Goal: Task Accomplishment & Management: Manage account settings

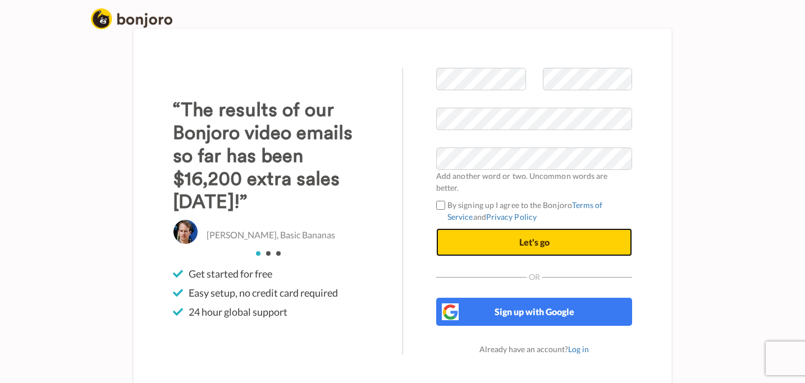
click at [526, 228] on button "Let's go" at bounding box center [534, 242] width 196 height 28
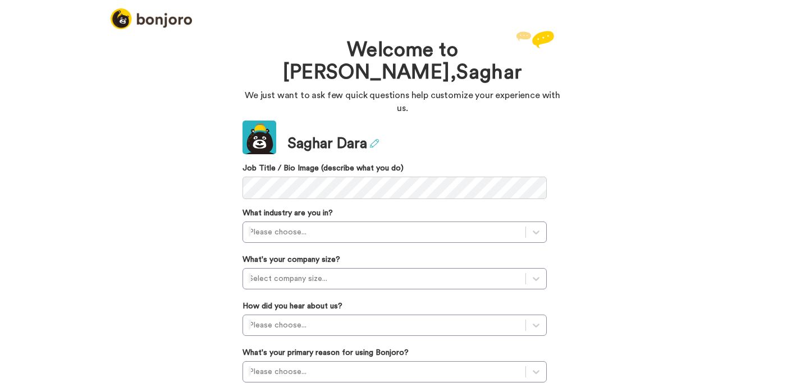
click at [377, 139] on icon at bounding box center [374, 143] width 9 height 9
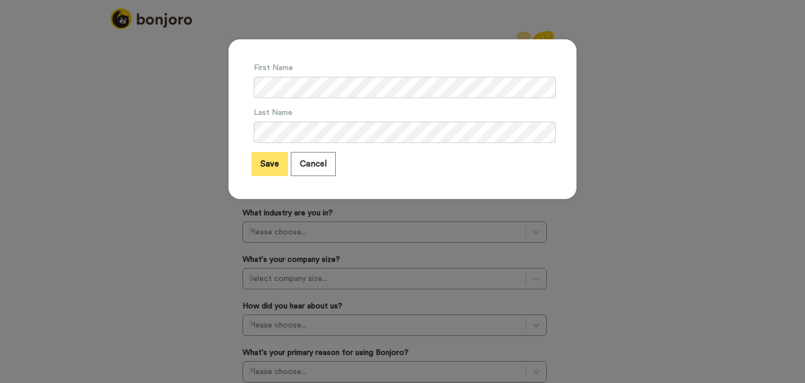
click at [265, 169] on button "Save" at bounding box center [269, 164] width 36 height 24
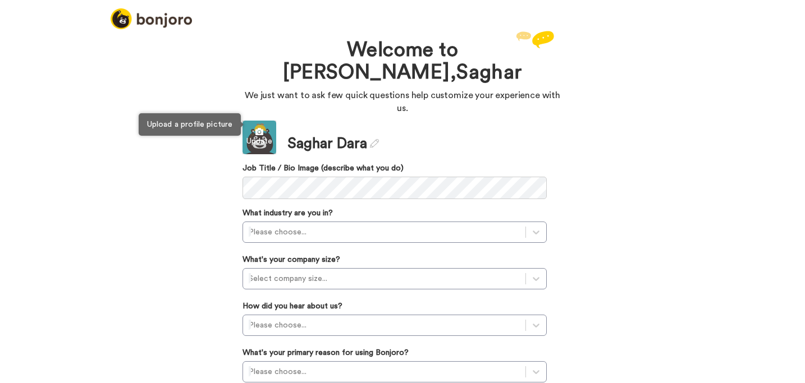
click at [260, 128] on icon at bounding box center [259, 132] width 34 height 8
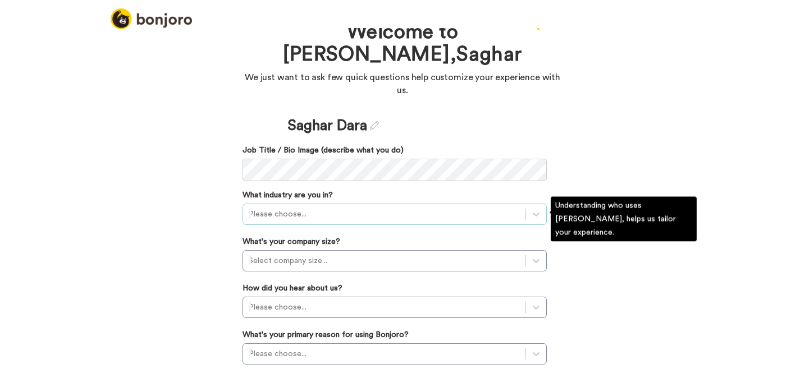
click at [300, 223] on div "Please choose..." at bounding box center [394, 214] width 304 height 21
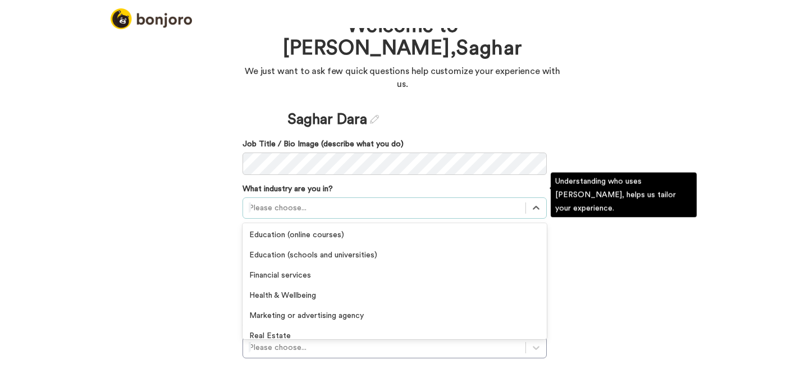
scroll to position [146, 0]
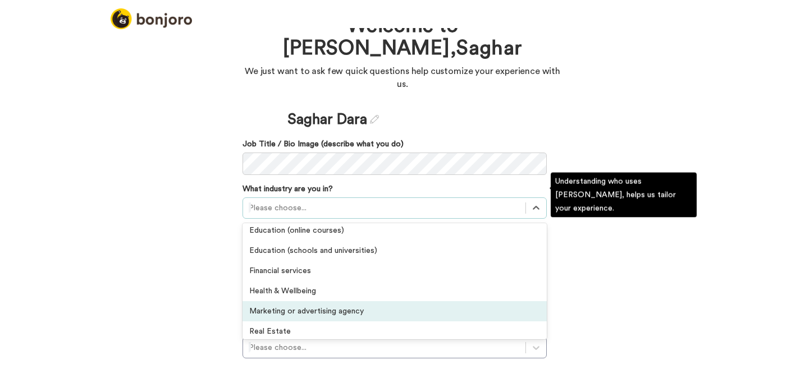
click at [312, 302] on div "Marketing or advertising agency" at bounding box center [394, 311] width 304 height 20
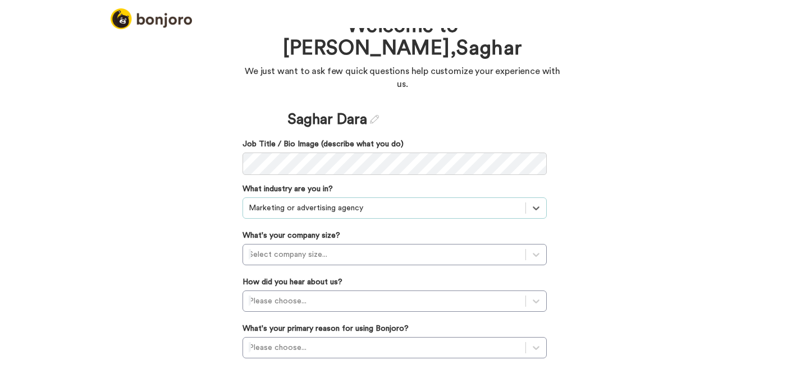
click at [356, 201] on div at bounding box center [384, 207] width 271 height 13
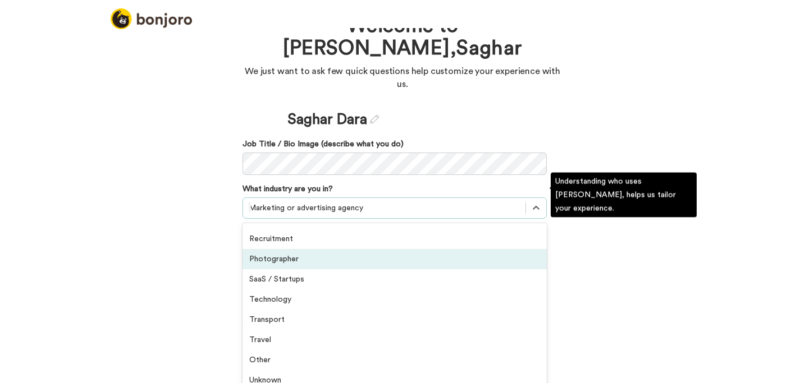
scroll to position [260, 0]
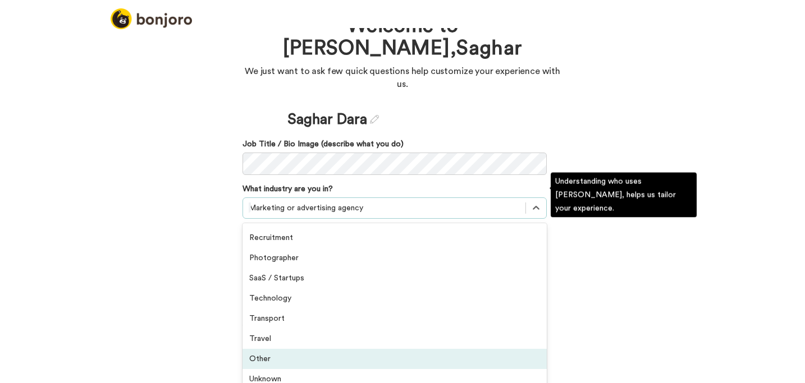
click at [260, 350] on div "Other" at bounding box center [394, 359] width 304 height 20
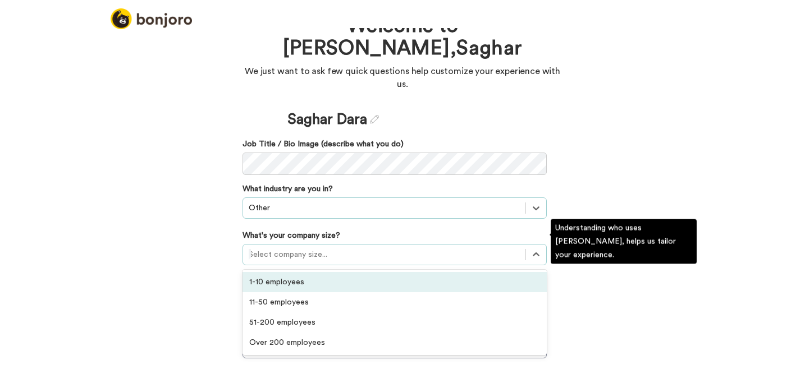
click at [334, 248] on div at bounding box center [384, 254] width 271 height 13
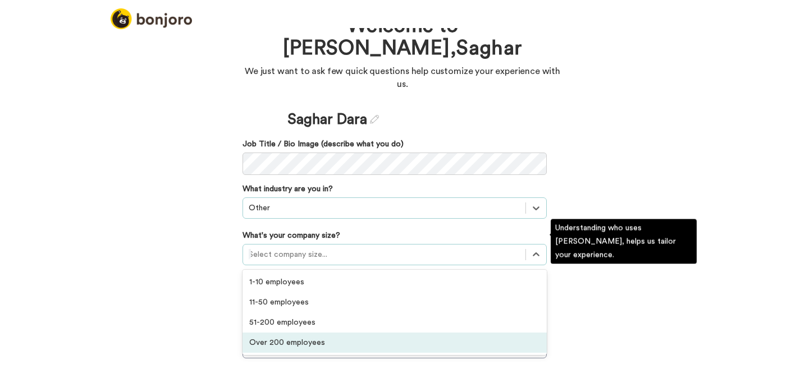
click at [302, 333] on div "Over 200 employees" at bounding box center [394, 343] width 304 height 20
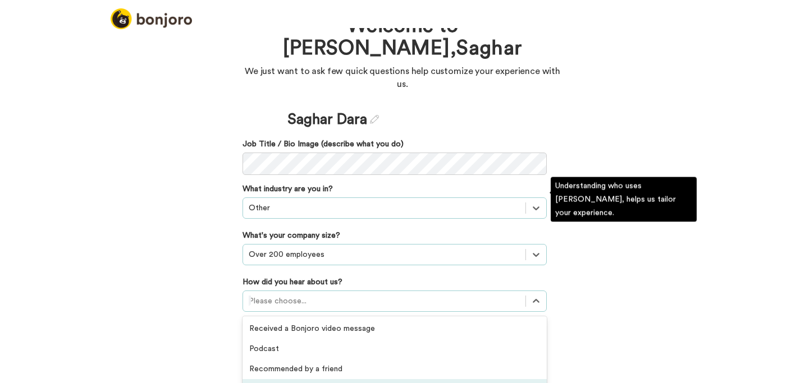
scroll to position [113, 0]
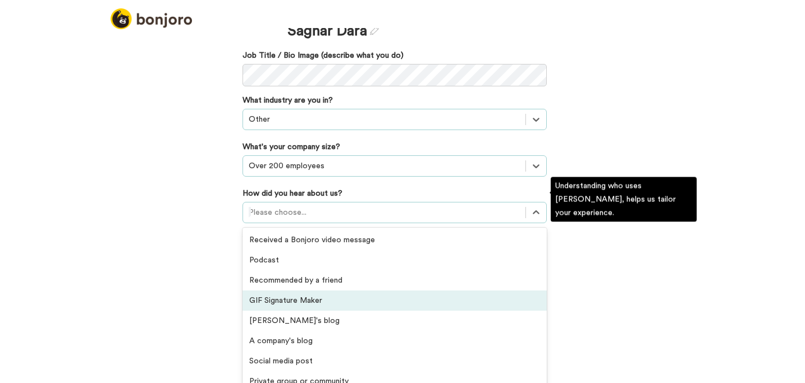
click at [304, 223] on div "option GIF Signature Maker focused, 4 of 20. 20 results available. Use Up and D…" at bounding box center [394, 212] width 304 height 21
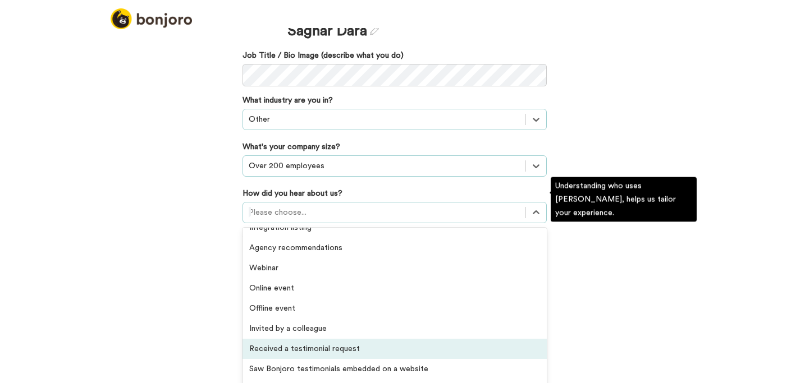
scroll to position [240, 0]
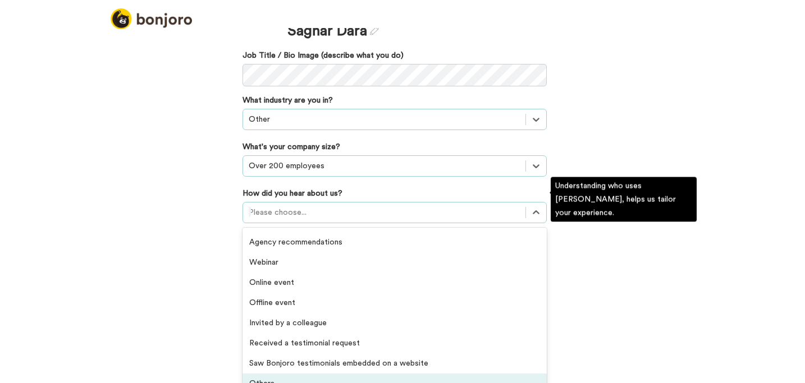
click at [261, 375] on div "Others" at bounding box center [394, 384] width 304 height 20
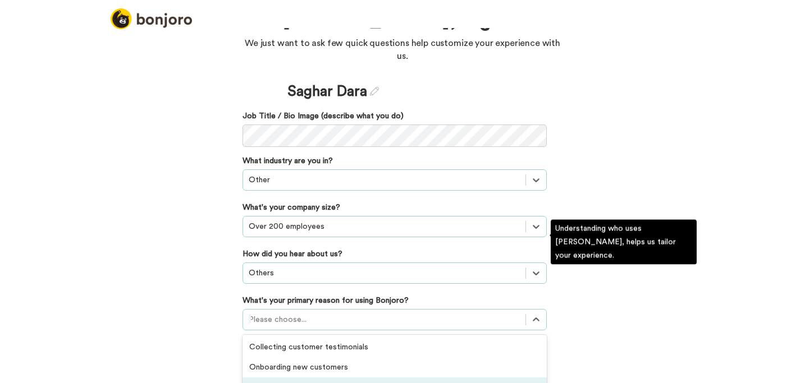
scroll to position [117, 0]
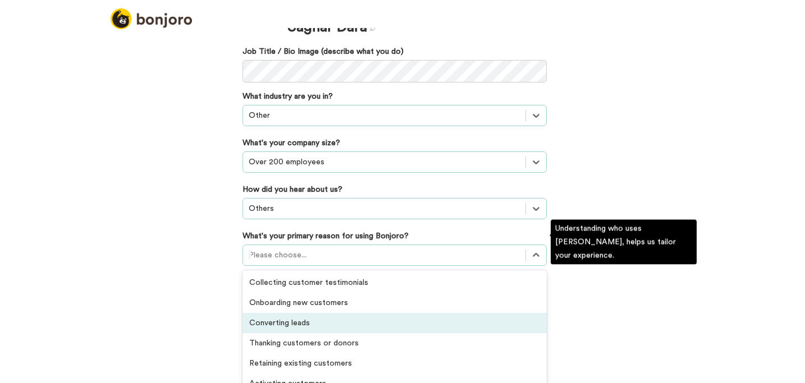
click at [279, 266] on div "option Converting leads focused, 3 of 6. 6 results available. Use Up and Down t…" at bounding box center [394, 255] width 304 height 21
click at [315, 313] on div "Converting leads" at bounding box center [394, 323] width 304 height 20
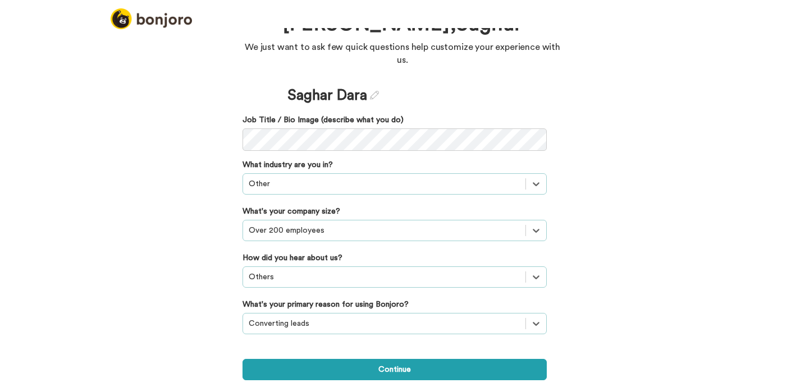
scroll to position [35, 0]
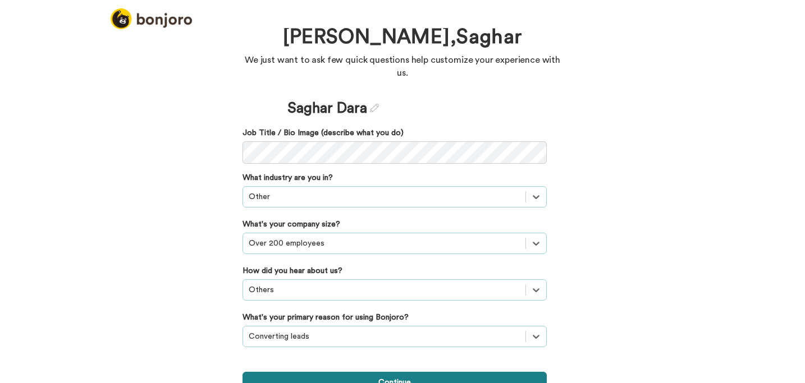
click at [390, 372] on button "Continue" at bounding box center [394, 382] width 304 height 21
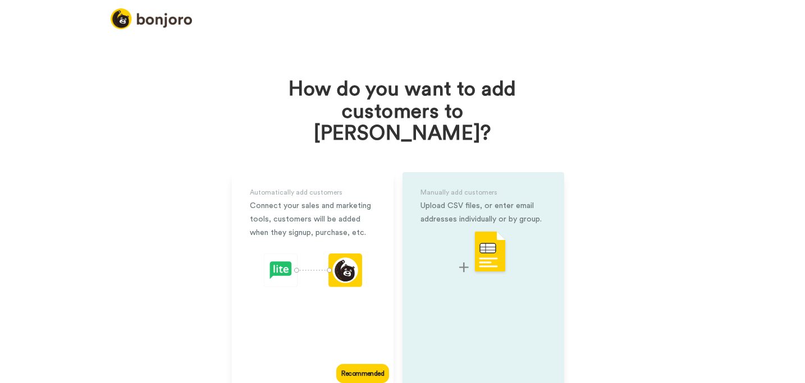
click at [438, 316] on div "Manually add customers Upload CSV files, or enter email addresses individually …" at bounding box center [483, 279] width 162 height 215
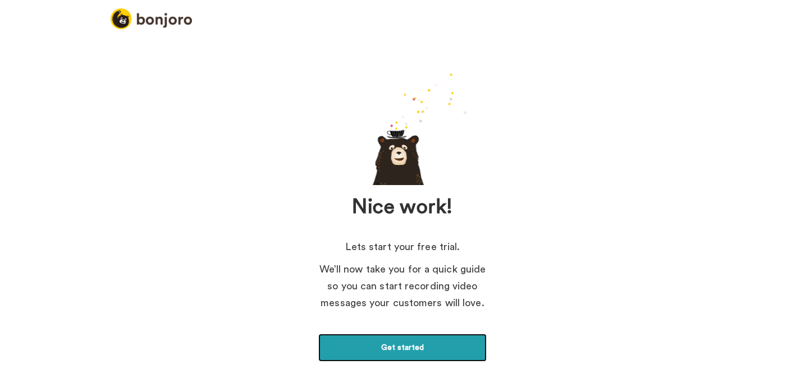
click at [407, 350] on link "Get started" at bounding box center [402, 348] width 168 height 28
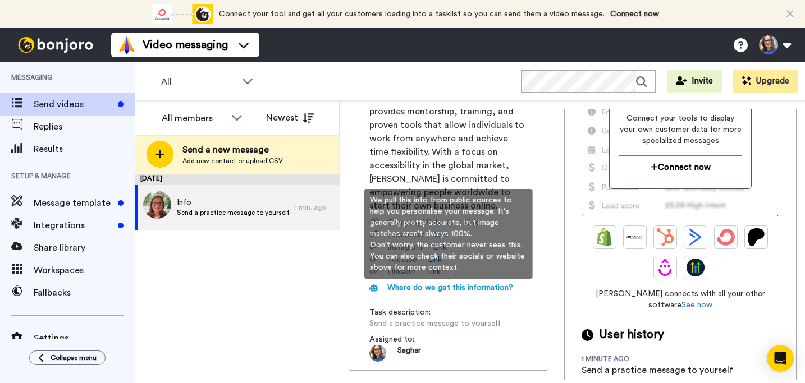
scroll to position [163, 0]
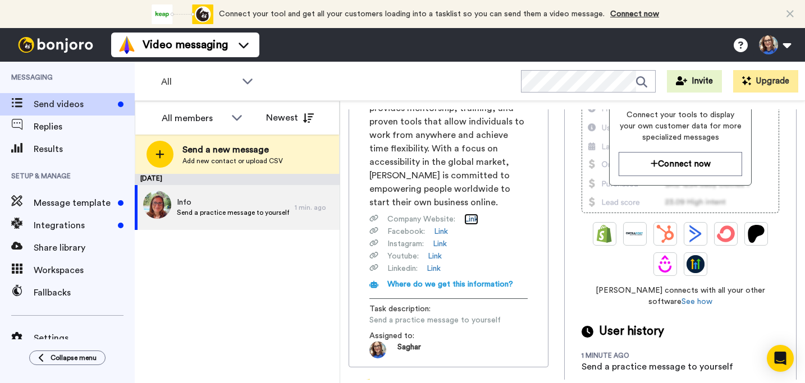
click at [475, 220] on link "Link" at bounding box center [471, 219] width 14 height 11
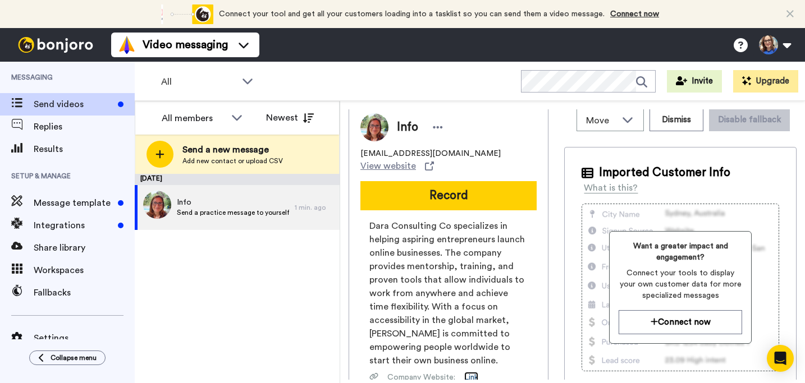
scroll to position [0, 0]
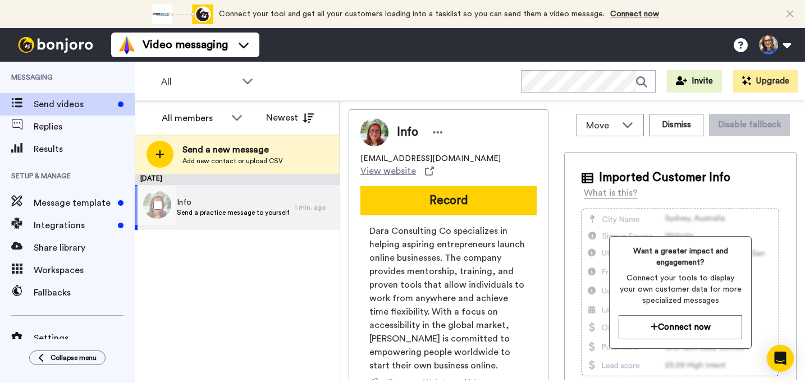
click at [247, 212] on span "Send a practice message to yourself" at bounding box center [233, 212] width 112 height 9
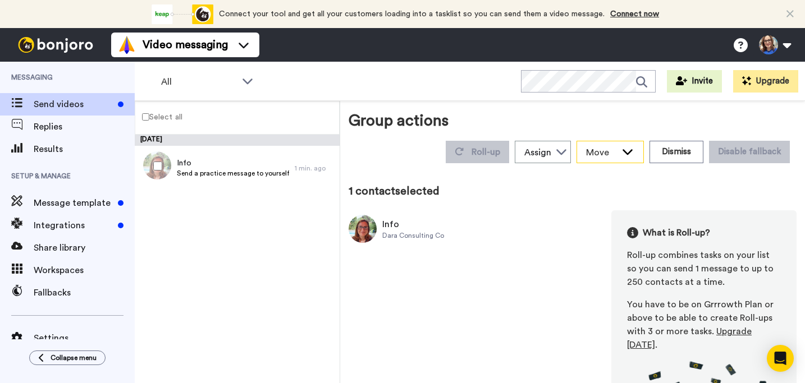
click at [627, 152] on icon at bounding box center [627, 152] width 10 height 6
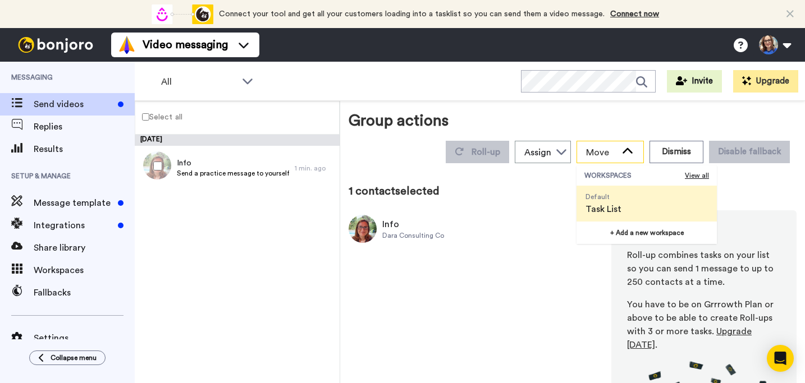
click at [627, 153] on icon at bounding box center [626, 151] width 13 height 11
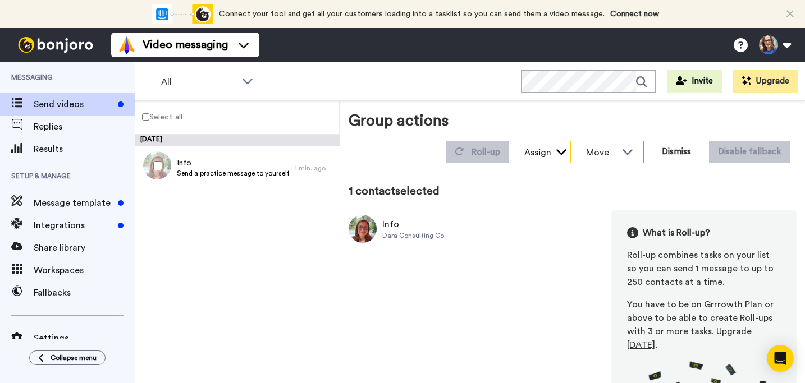
click at [562, 150] on icon at bounding box center [560, 151] width 11 height 11
click at [554, 176] on span "Saghar Dara" at bounding box center [554, 176] width 80 height 11
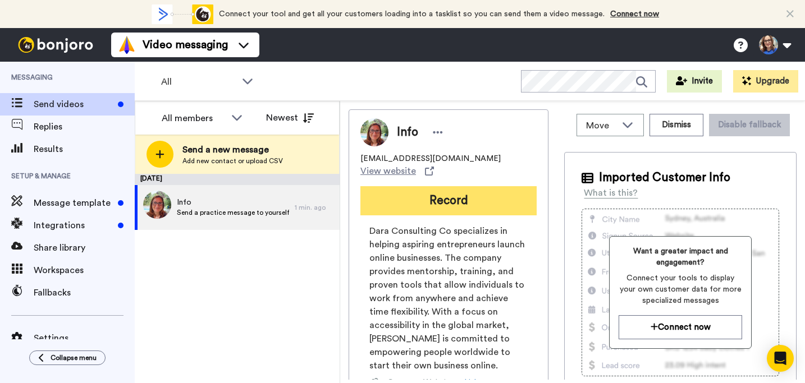
click at [438, 200] on button "Record" at bounding box center [448, 200] width 176 height 29
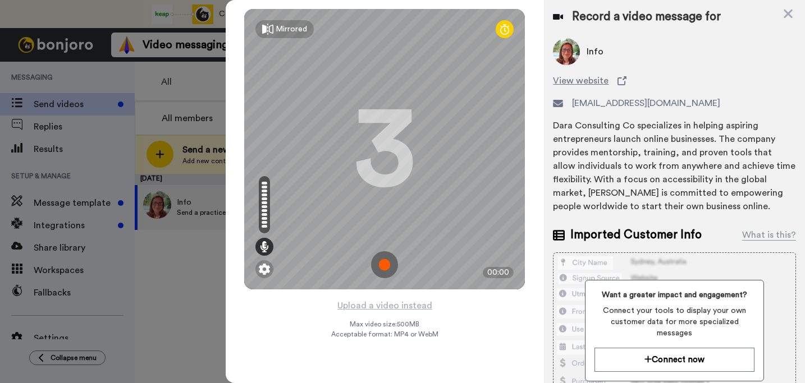
click at [387, 268] on img at bounding box center [384, 264] width 27 height 27
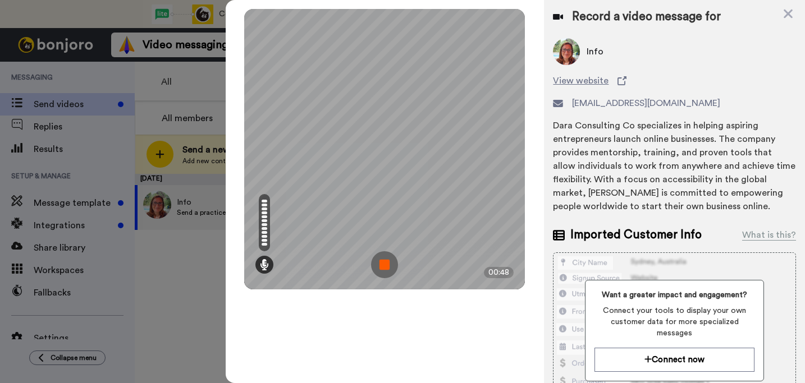
click at [388, 269] on img at bounding box center [384, 264] width 27 height 27
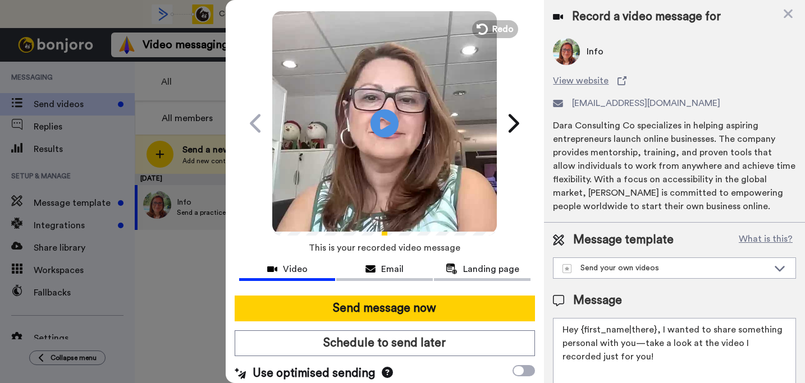
scroll to position [34, 0]
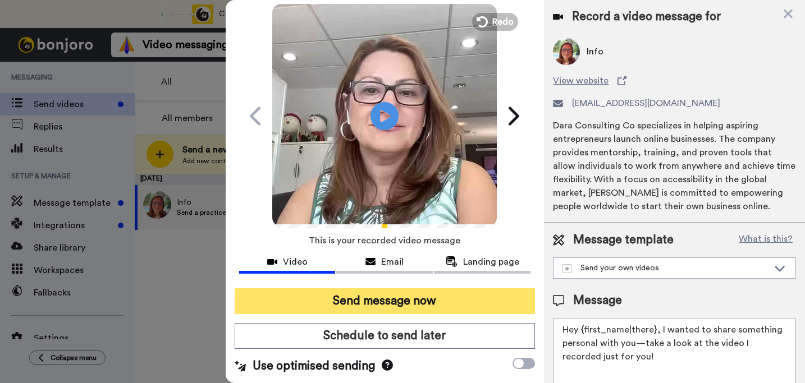
click at [406, 297] on button "Send message now" at bounding box center [385, 301] width 301 height 26
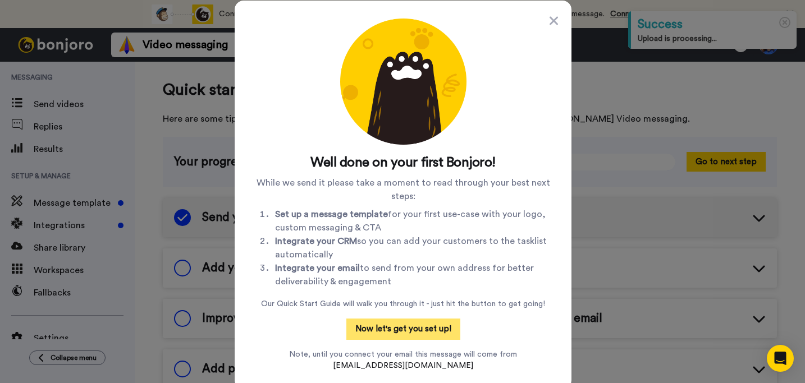
click at [438, 336] on button "Now let's get you set up!" at bounding box center [403, 329] width 114 height 21
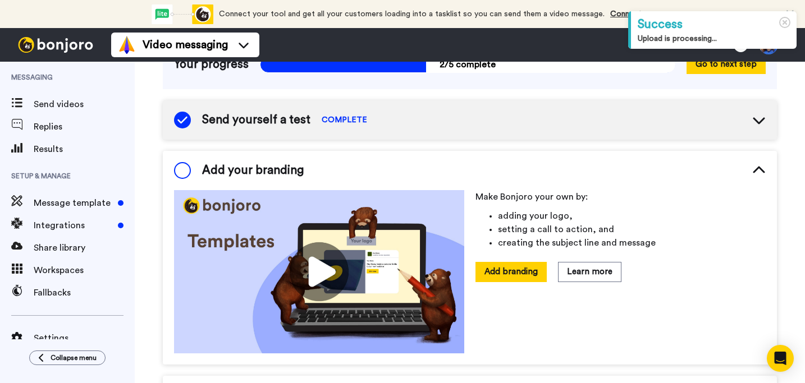
scroll to position [133, 0]
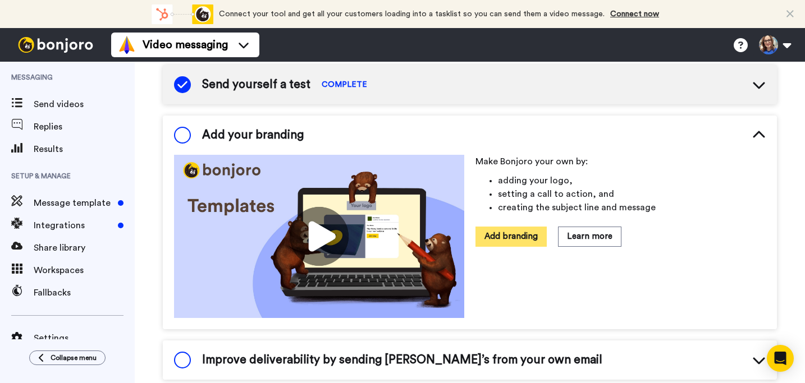
click at [499, 237] on button "Add branding" at bounding box center [510, 237] width 71 height 20
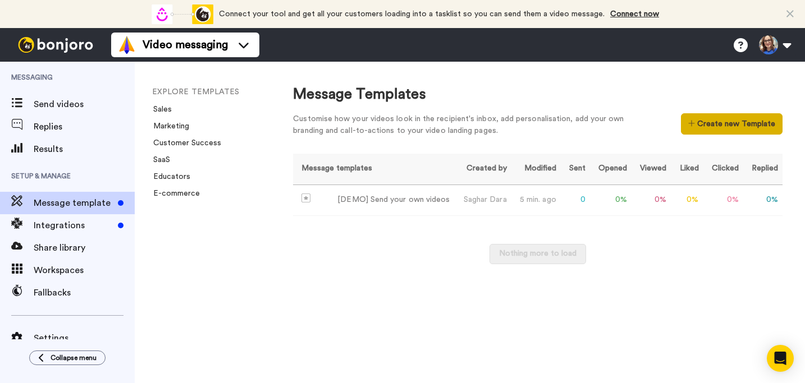
click at [720, 121] on button "Create new Template" at bounding box center [732, 123] width 102 height 21
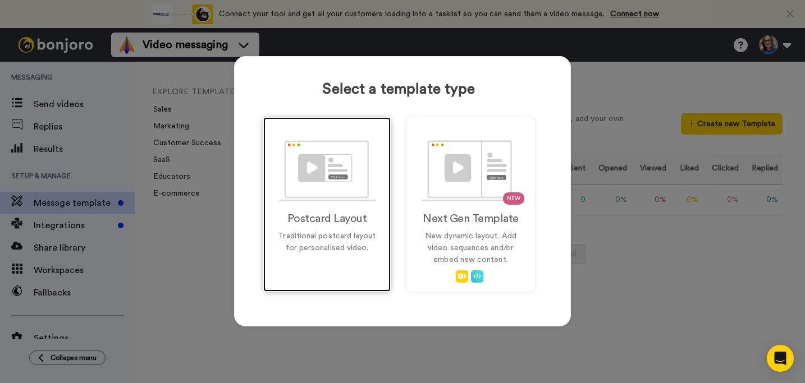
click at [335, 193] on img at bounding box center [327, 170] width 96 height 61
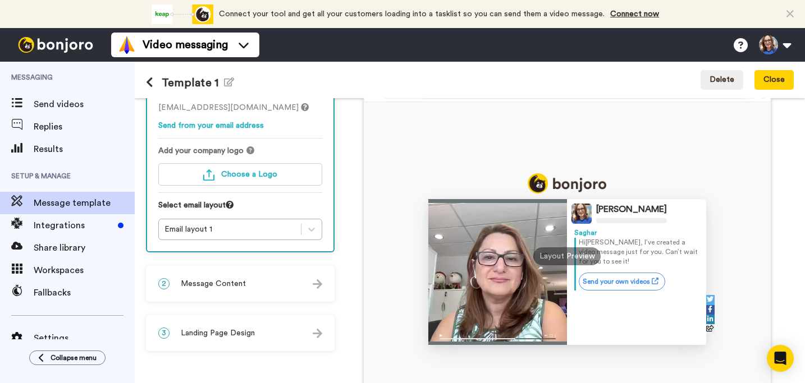
scroll to position [68, 0]
click at [244, 174] on span "Choose a Logo" at bounding box center [249, 175] width 56 height 8
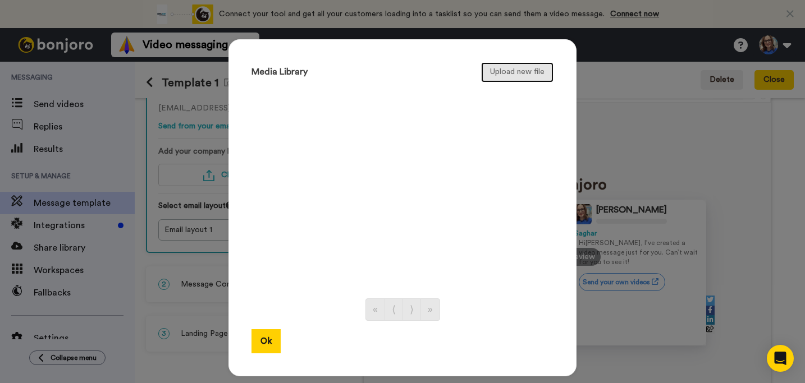
click at [530, 73] on button "Upload new file" at bounding box center [517, 72] width 72 height 20
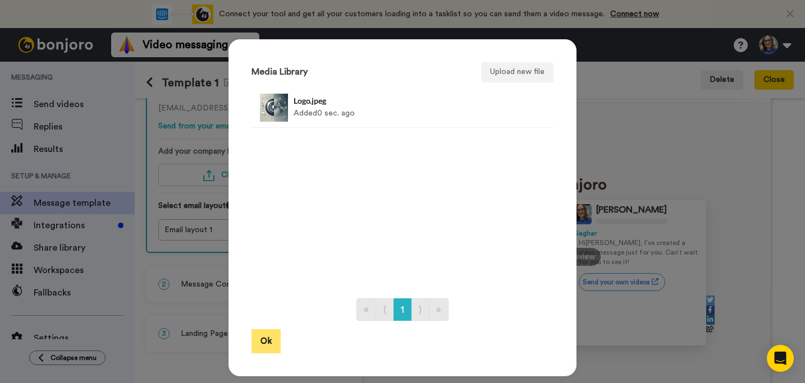
click at [268, 342] on button "Ok" at bounding box center [265, 341] width 29 height 24
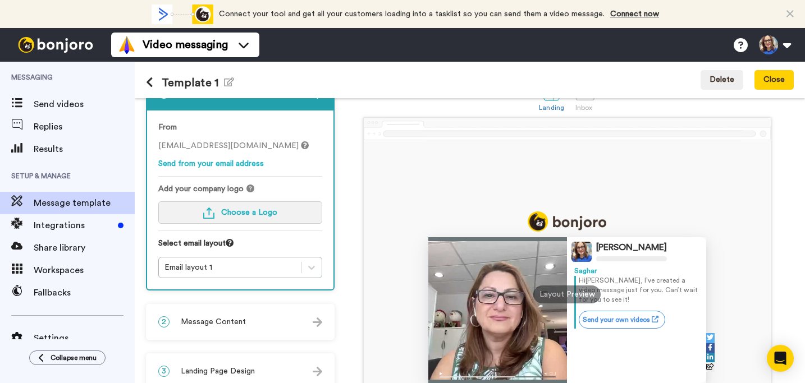
scroll to position [0, 0]
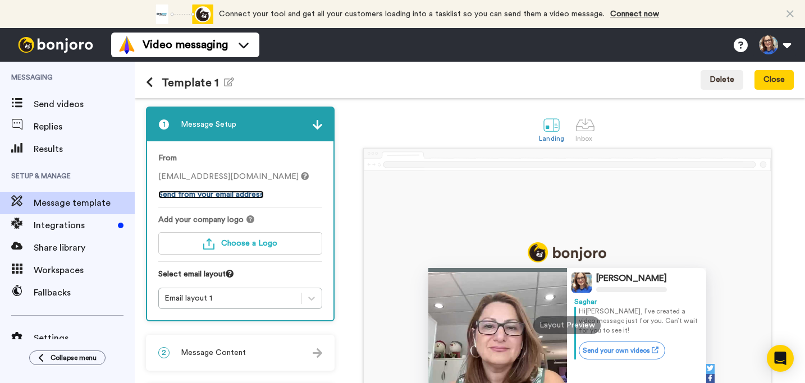
click at [241, 198] on link "Send from your email address" at bounding box center [210, 195] width 105 height 8
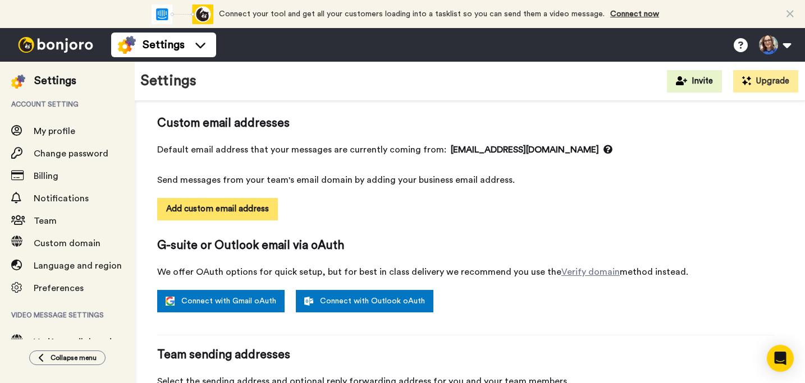
scroll to position [90, 0]
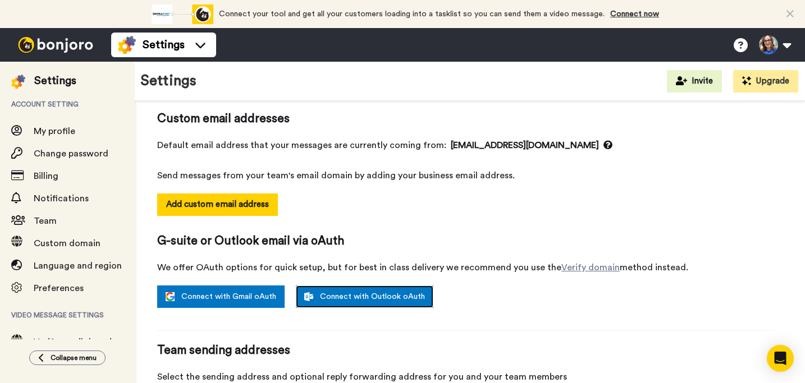
click at [357, 297] on link "Connect with Outlook oAuth" at bounding box center [364, 297] width 137 height 22
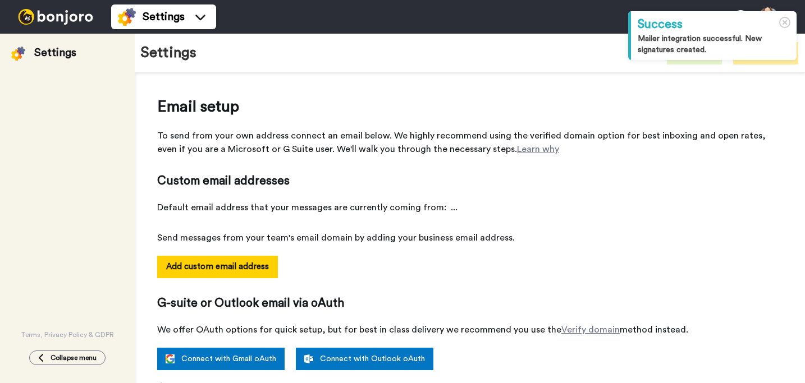
select select "163843"
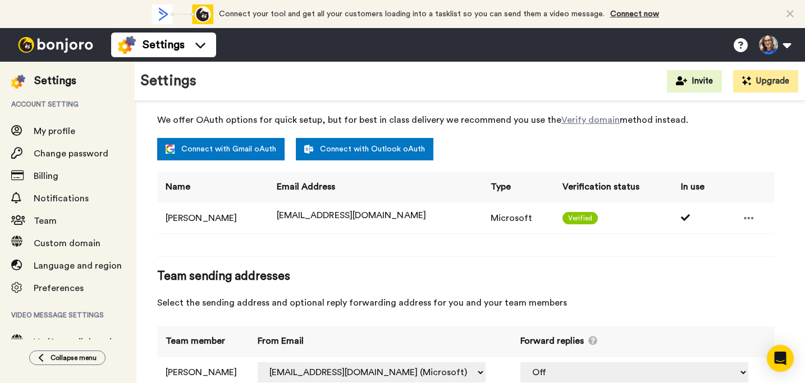
scroll to position [243, 0]
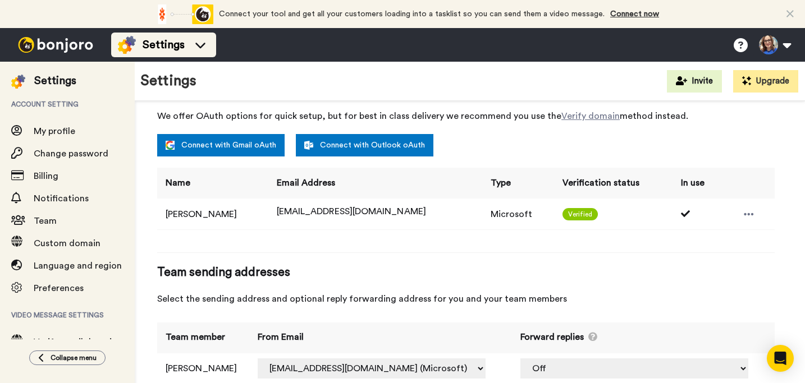
click at [205, 53] on div "Settings" at bounding box center [163, 45] width 91 height 18
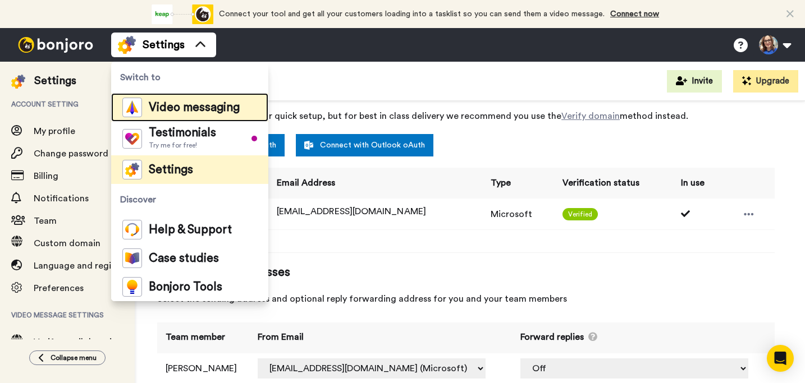
click at [231, 112] on span "Video messaging" at bounding box center [194, 107] width 91 height 11
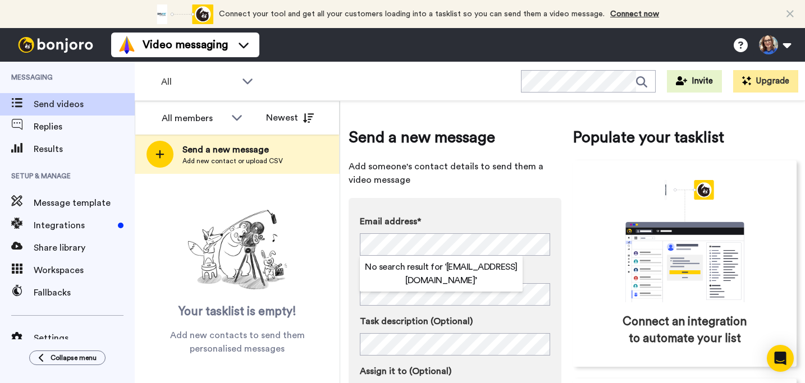
click at [537, 190] on div "Send a new message Add someone's contact details to send them a video message E…" at bounding box center [454, 291] width 213 height 330
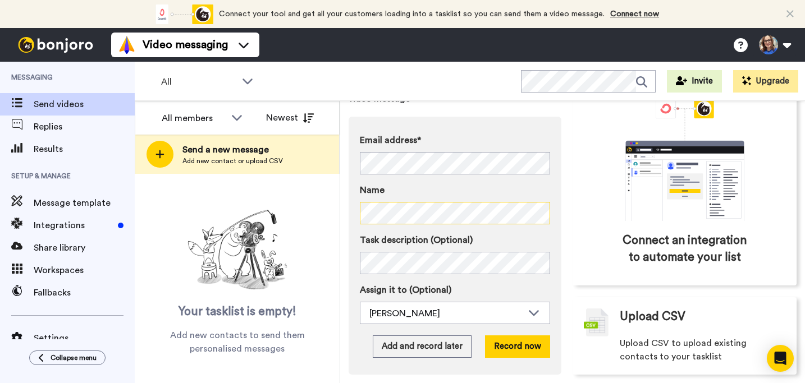
scroll to position [93, 0]
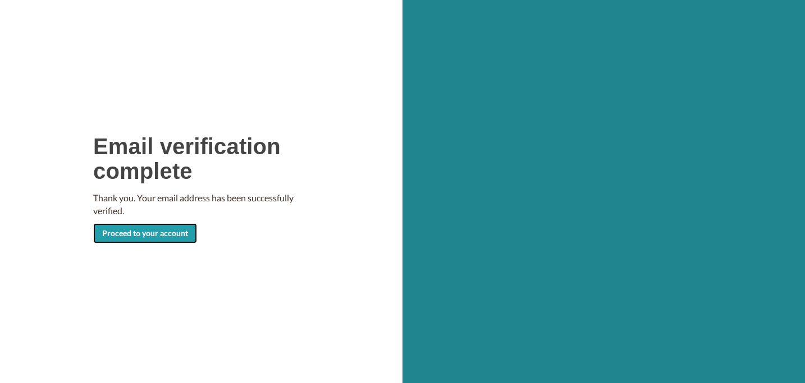
click at [177, 232] on link "Proceed to your account" at bounding box center [145, 233] width 104 height 20
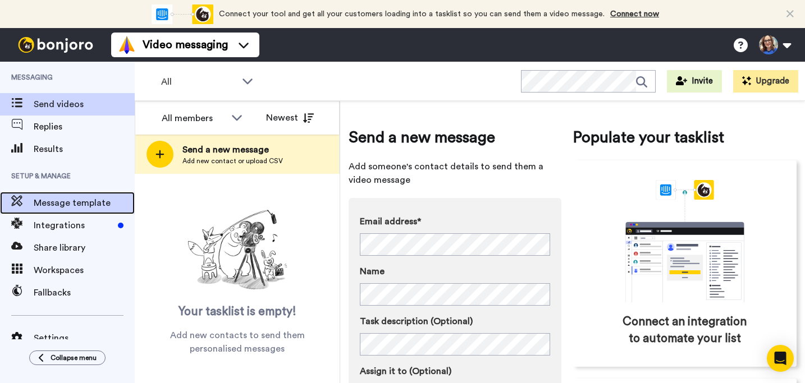
click at [82, 205] on span "Message template" at bounding box center [84, 202] width 101 height 13
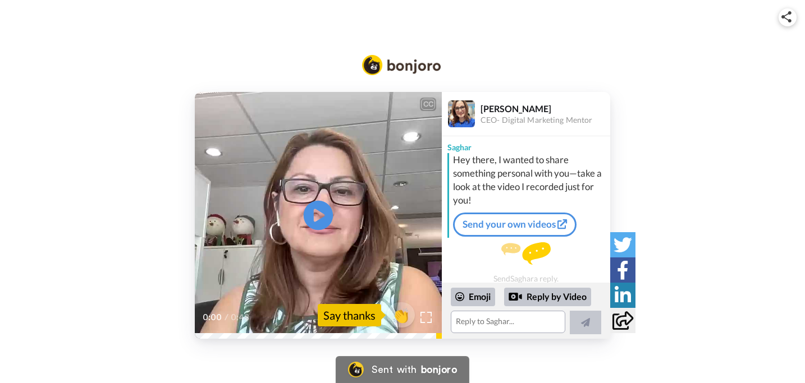
click at [312, 218] on icon at bounding box center [319, 216] width 30 height 30
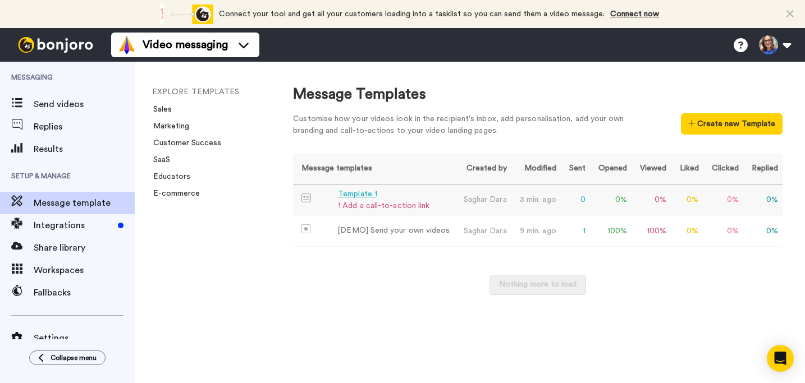
click at [365, 196] on div "Template 1" at bounding box center [383, 195] width 91 height 12
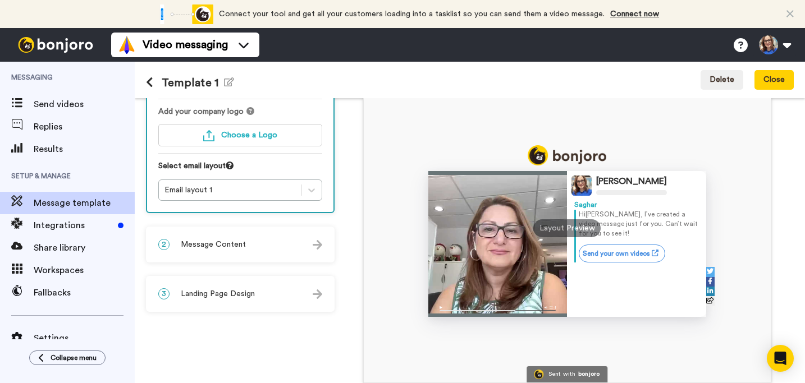
scroll to position [103, 0]
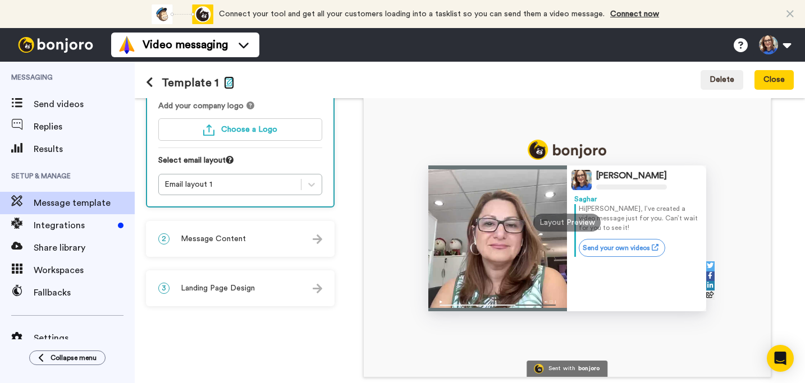
click at [228, 82] on icon "button" at bounding box center [229, 81] width 10 height 9
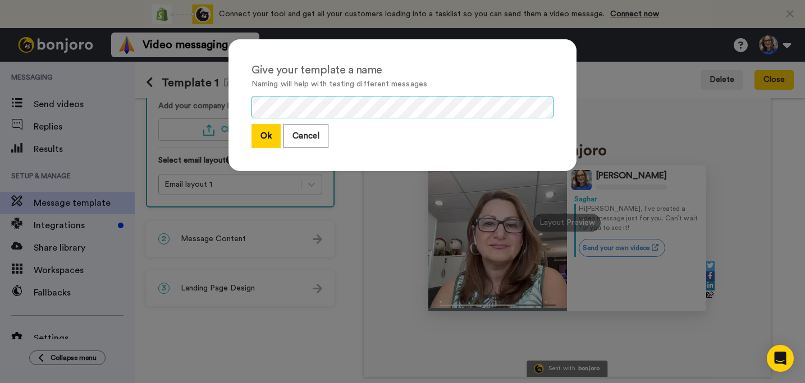
click at [238, 110] on div "Give your template a name Naming will help with testing different messages Ok C…" at bounding box center [402, 105] width 348 height 132
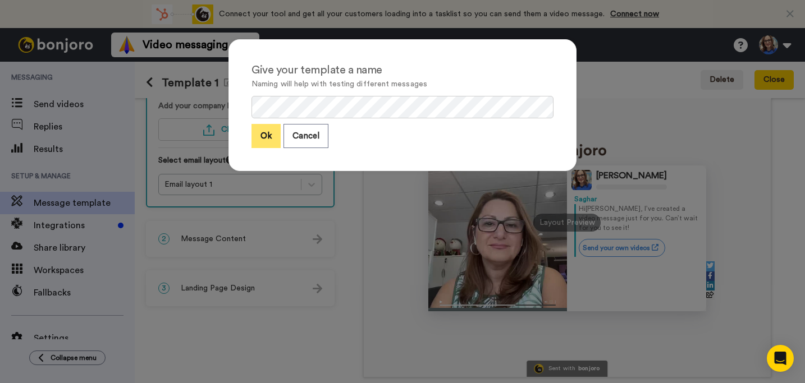
click at [265, 135] on button "Ok" at bounding box center [265, 136] width 29 height 24
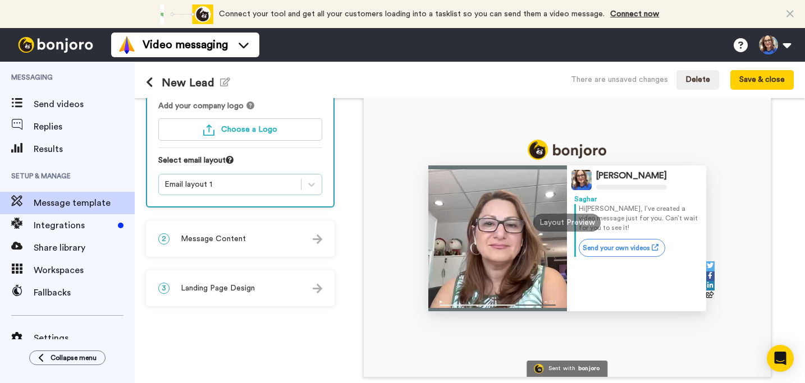
click at [241, 178] on div "Email layout 1" at bounding box center [230, 184] width 142 height 13
click at [342, 197] on div "Saghar Dara Saghar Hi Tom , I’ve created a video message just for you. Can’t wa…" at bounding box center [566, 211] width 453 height 332
click at [282, 181] on div "Email layout 1" at bounding box center [229, 184] width 131 height 11
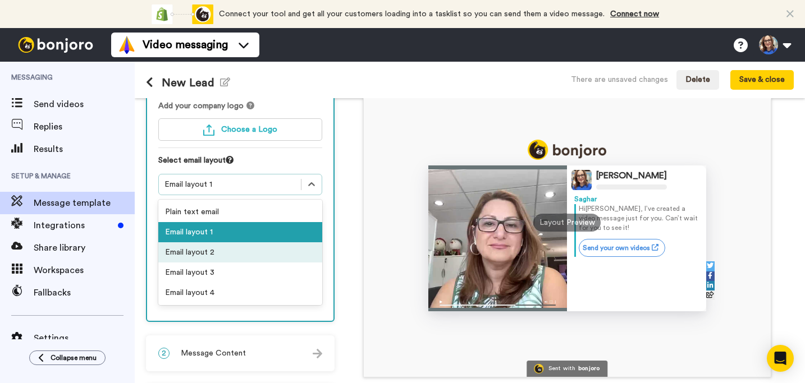
click at [264, 255] on div "Email layout 2" at bounding box center [240, 252] width 164 height 20
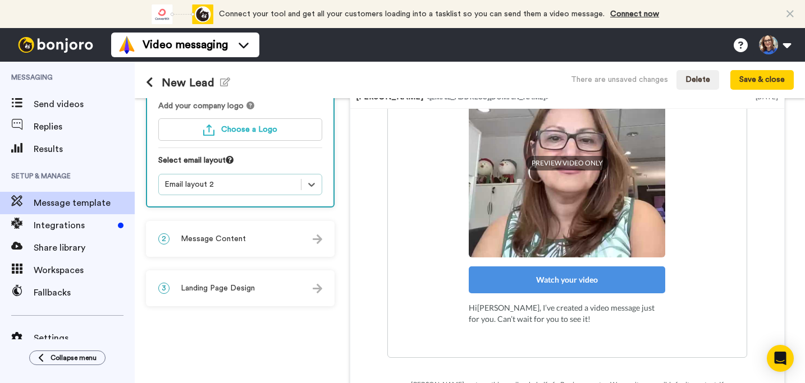
scroll to position [141, 0]
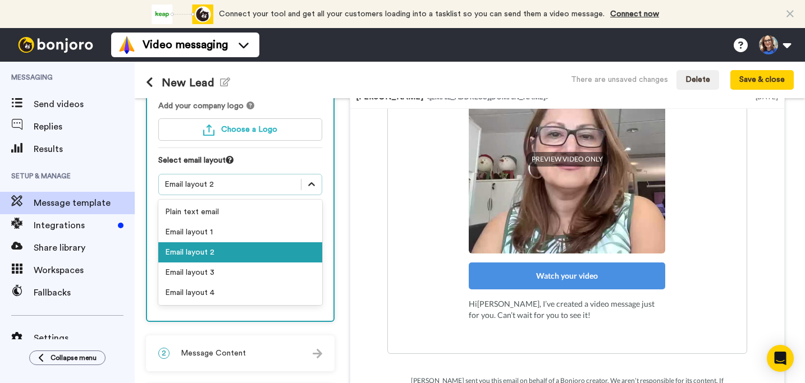
click at [314, 190] on div at bounding box center [311, 184] width 20 height 20
click at [242, 277] on div "Email layout 3" at bounding box center [240, 273] width 164 height 20
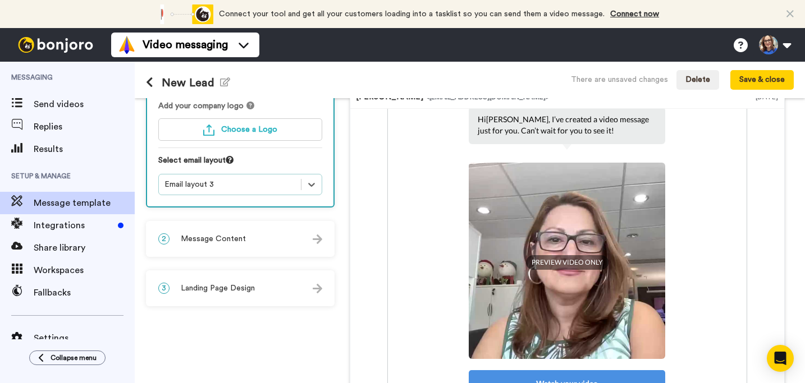
scroll to position [47, 0]
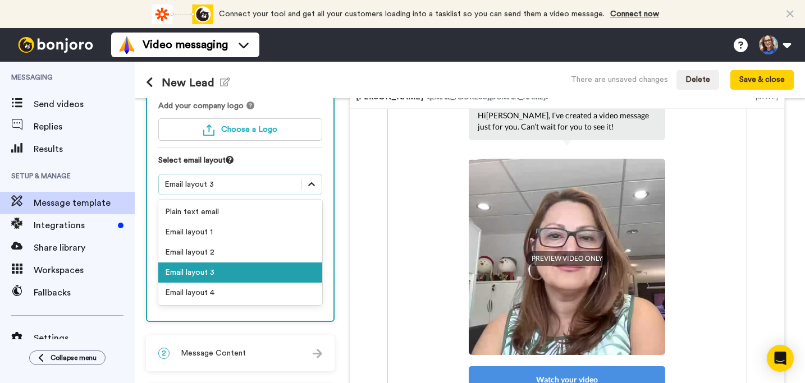
click at [310, 187] on icon at bounding box center [311, 184] width 11 height 11
click at [237, 292] on div "Email layout 4" at bounding box center [240, 293] width 164 height 20
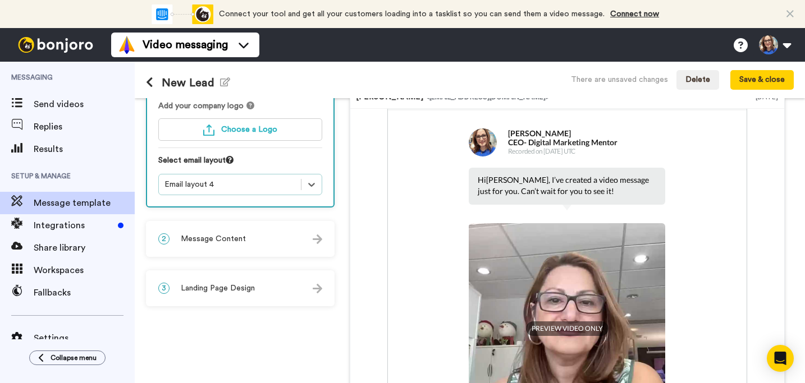
scroll to position [0, 0]
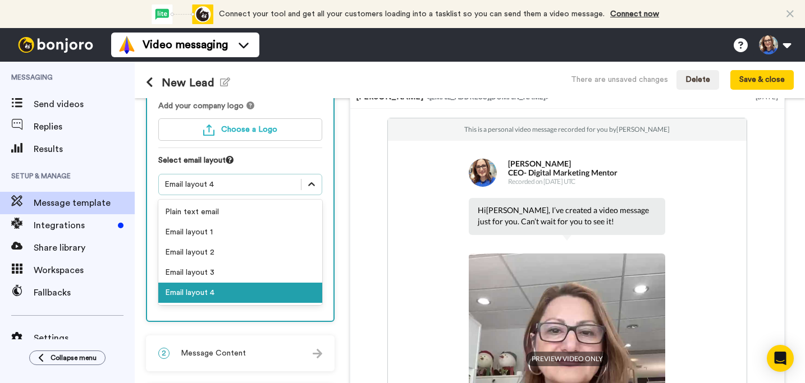
click at [314, 183] on icon at bounding box center [311, 184] width 11 height 11
click at [274, 243] on div "Email layout 2" at bounding box center [240, 252] width 164 height 20
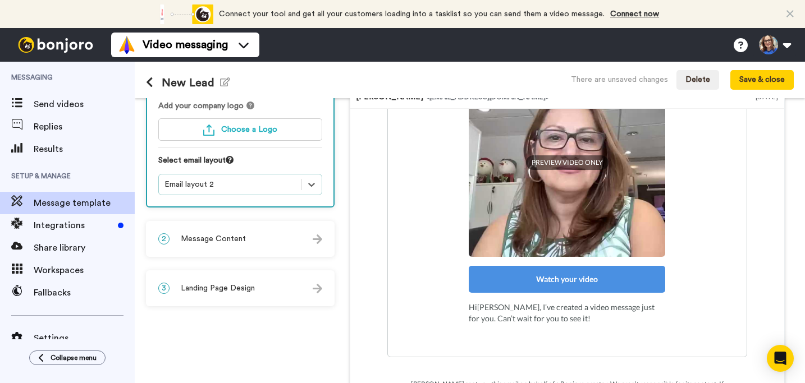
scroll to position [141, 0]
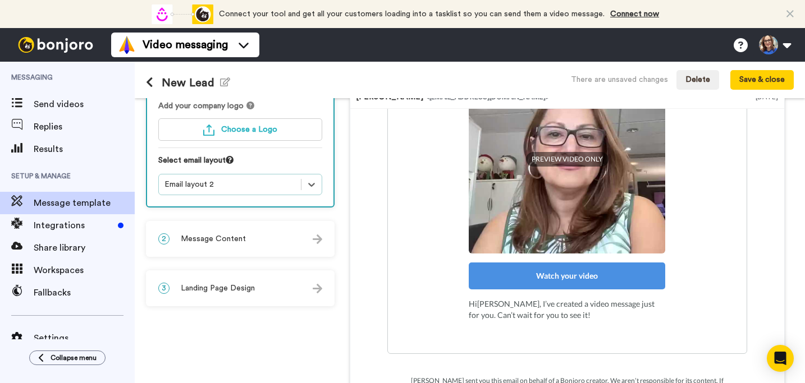
click at [270, 236] on div "2 Message Content" at bounding box center [240, 239] width 186 height 34
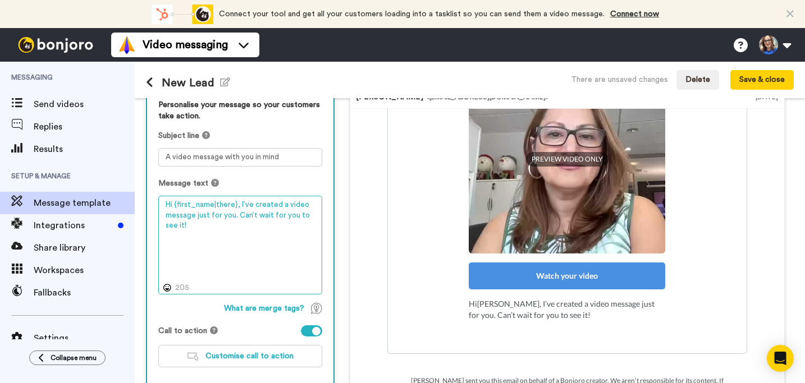
drag, startPoint x: 238, startPoint y: 204, endPoint x: 272, endPoint y: 234, distance: 45.3
click at [272, 234] on textarea "Hi {first_name|there}, I’ve created a video message just for you. Can’t wait fo…" at bounding box center [240, 245] width 164 height 99
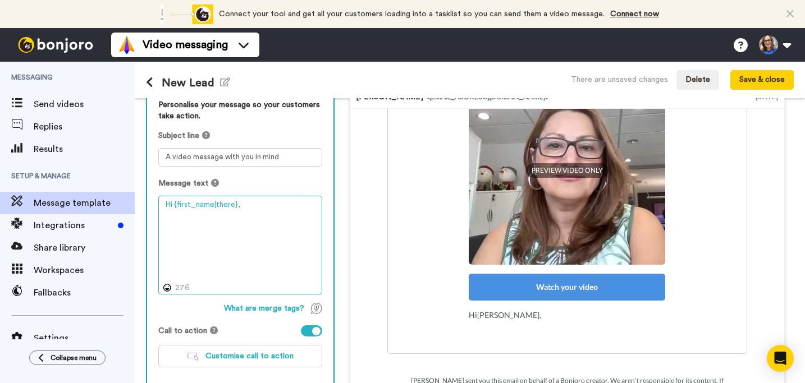
paste textarea "My name is [Your Name], and I'm the founder of [Your Business Name]. I just wan…"
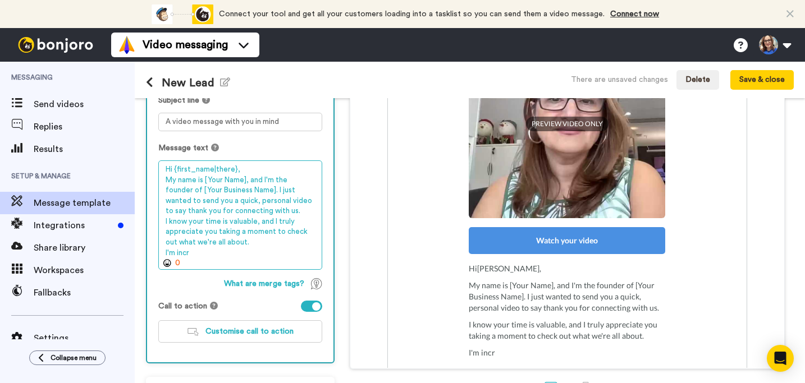
scroll to position [142, 0]
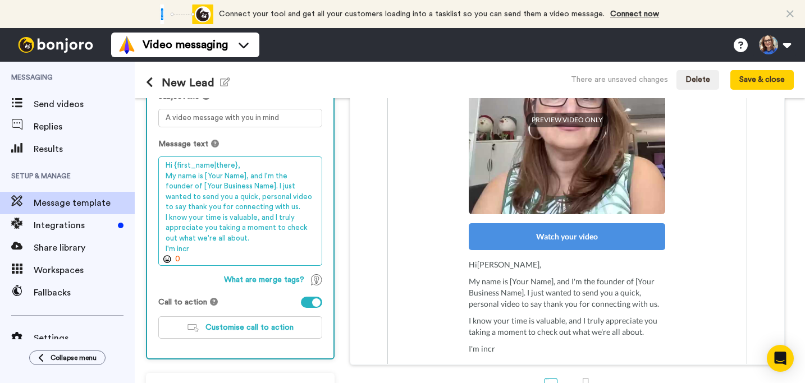
drag, startPoint x: 247, startPoint y: 186, endPoint x: 160, endPoint y: 177, distance: 87.4
click at [160, 177] on textarea "Hi {first_name|there}, My name is [Your Name], and I'm the founder of [Your Bus…" at bounding box center [240, 211] width 164 height 109
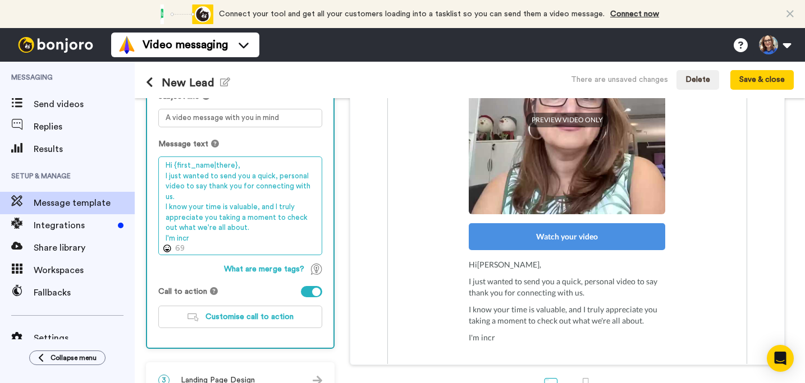
click at [181, 197] on textarea "Hi {first_name|there}, I just wanted to send you a quick, personal video to say…" at bounding box center [240, 206] width 164 height 99
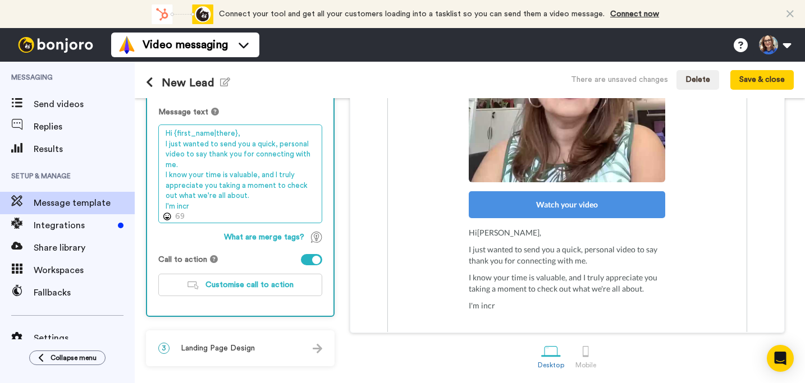
scroll to position [175, 0]
click at [211, 209] on textarea "Hi {first_name|there}, I just wanted to send you a quick, personal video to say…" at bounding box center [240, 174] width 164 height 99
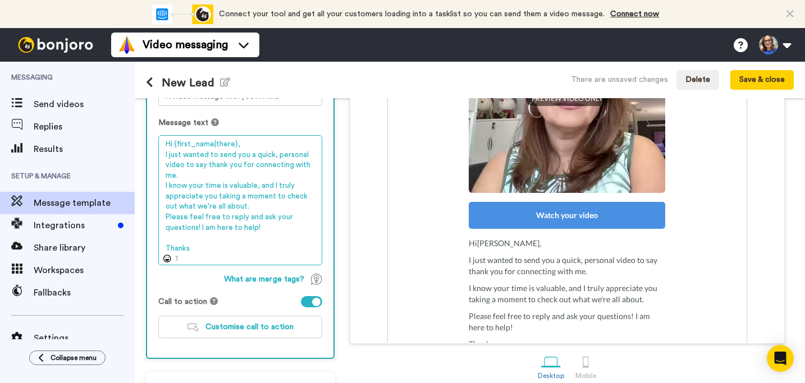
scroll to position [166, 0]
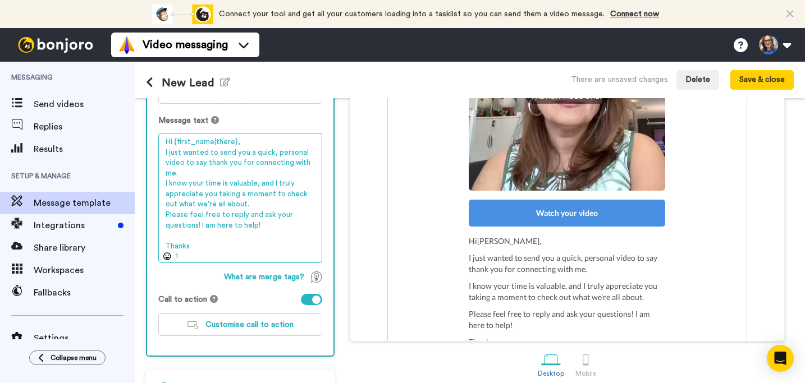
click at [251, 206] on textarea "Hi {first_name|there}, I just wanted to send you a quick, personal video to say…" at bounding box center [240, 198] width 164 height 130
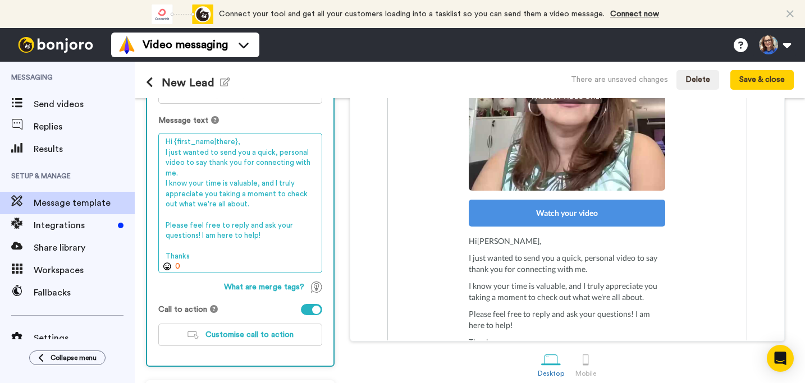
click at [190, 173] on textarea "Hi {first_name|there}, I just wanted to send you a quick, personal video to say…" at bounding box center [240, 203] width 164 height 140
click at [162, 218] on textarea "Hi {first_name|there}, I just wanted to send you a quick, personal video to say…" at bounding box center [240, 203] width 164 height 140
click at [162, 220] on textarea "Hi {first_name|there}, I just wanted to send you a quick, personal video to say…" at bounding box center [240, 203] width 164 height 140
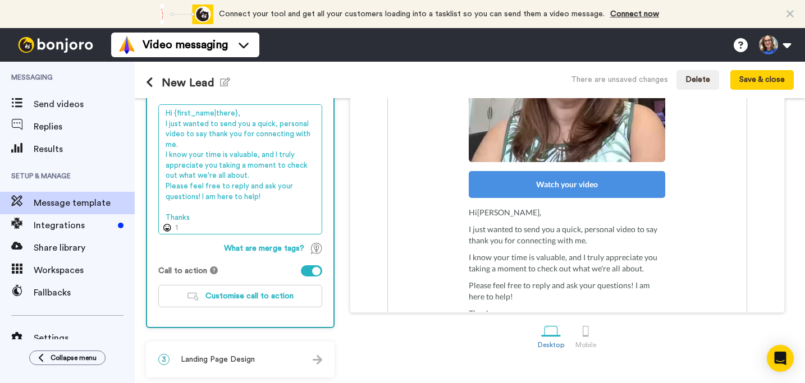
scroll to position [197, 0]
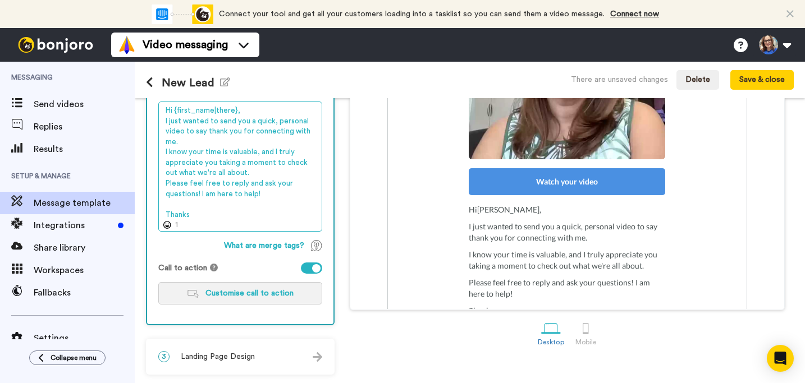
type textarea "Hi {first_name|there}, I just wanted to send you a quick, personal video to say…"
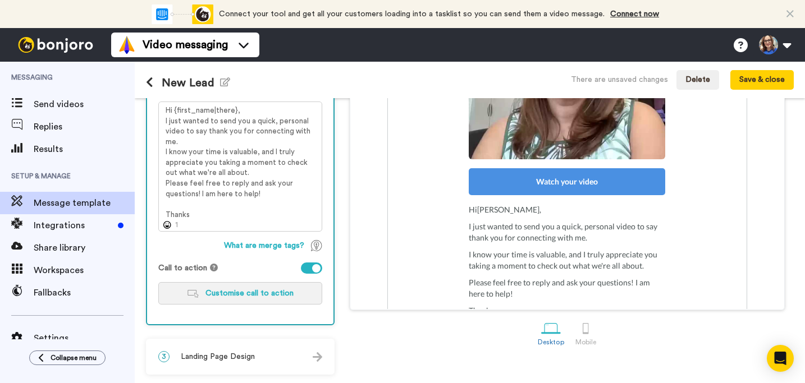
click at [250, 295] on span "Customise call to action" at bounding box center [249, 293] width 88 height 8
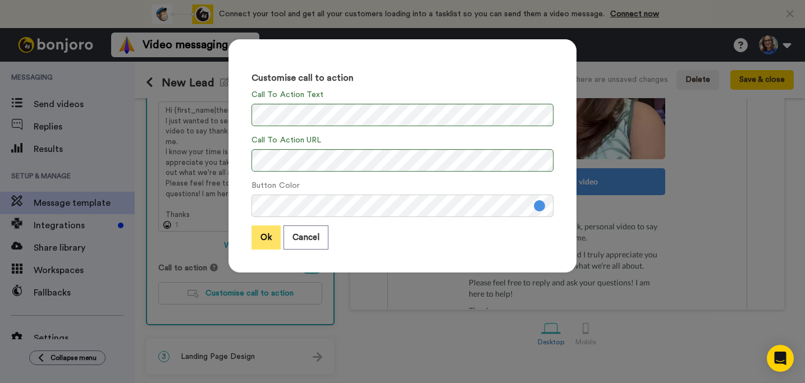
click at [268, 243] on button "Ok" at bounding box center [265, 238] width 29 height 24
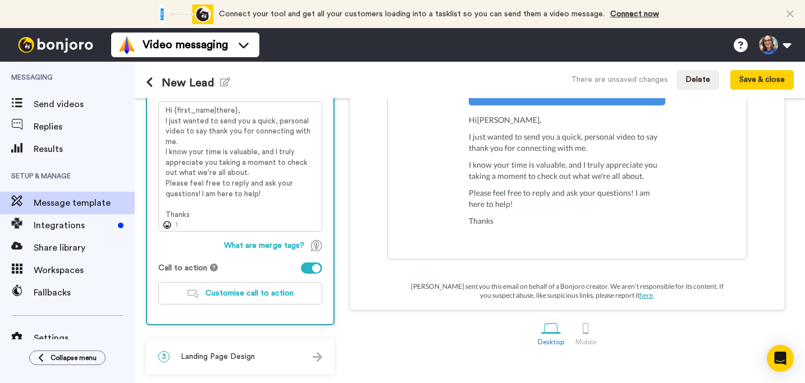
click at [236, 357] on span "Landing Page Design" at bounding box center [218, 356] width 74 height 11
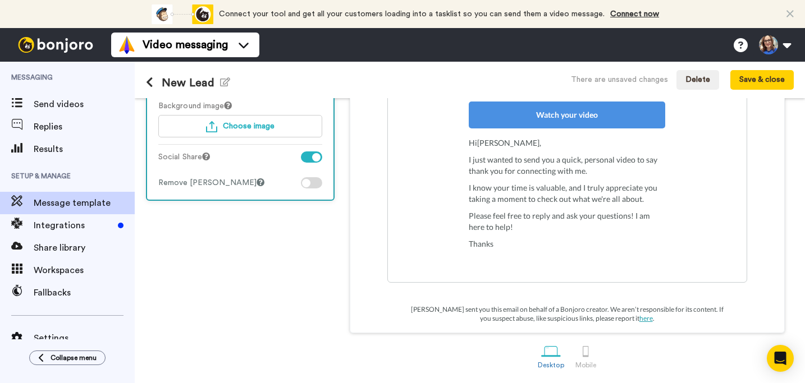
scroll to position [175, 0]
click at [240, 125] on span "Choose image" at bounding box center [249, 126] width 52 height 8
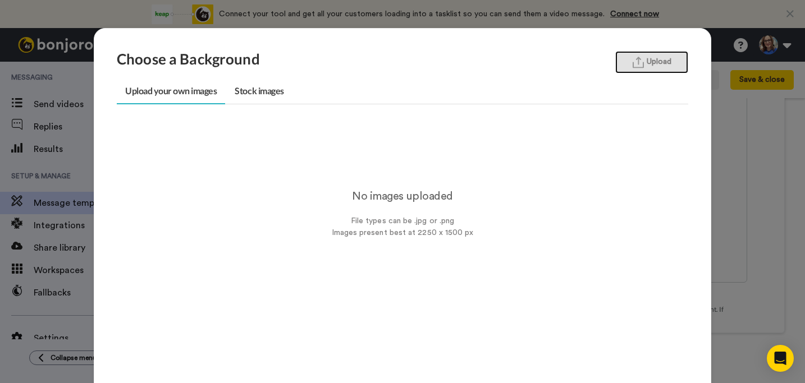
click at [670, 53] on button "Upload" at bounding box center [651, 62] width 73 height 22
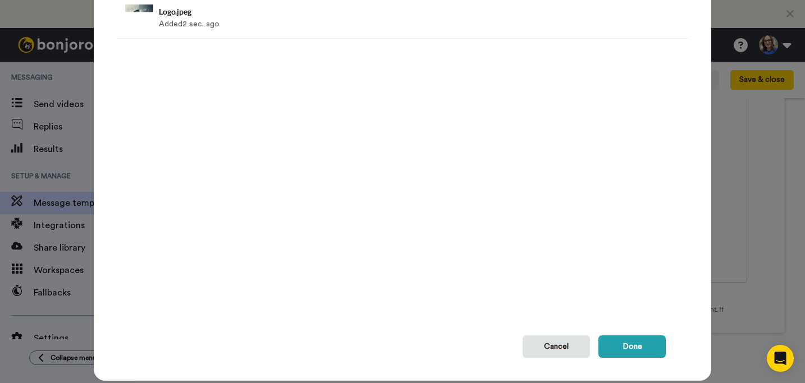
scroll to position [148, 0]
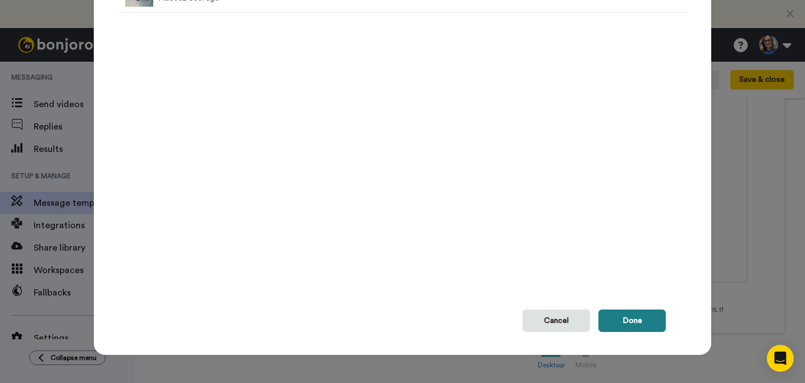
click at [633, 316] on button "Done" at bounding box center [631, 321] width 67 height 22
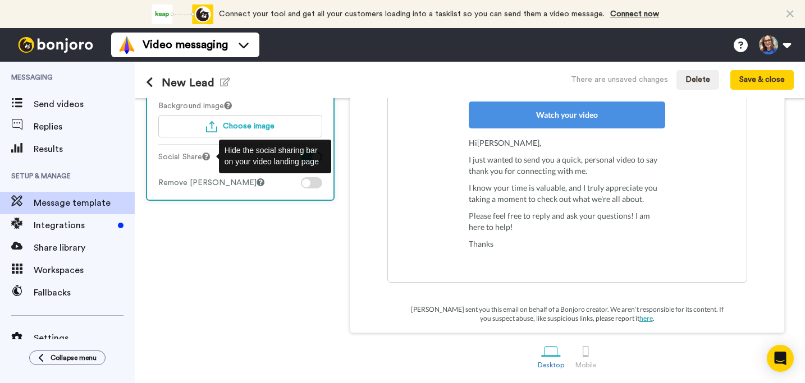
click at [210, 157] on icon at bounding box center [206, 157] width 8 height 8
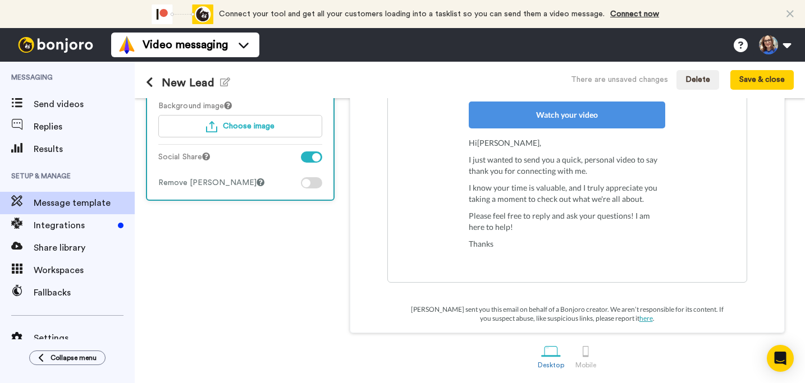
click at [314, 182] on div at bounding box center [311, 182] width 21 height 11
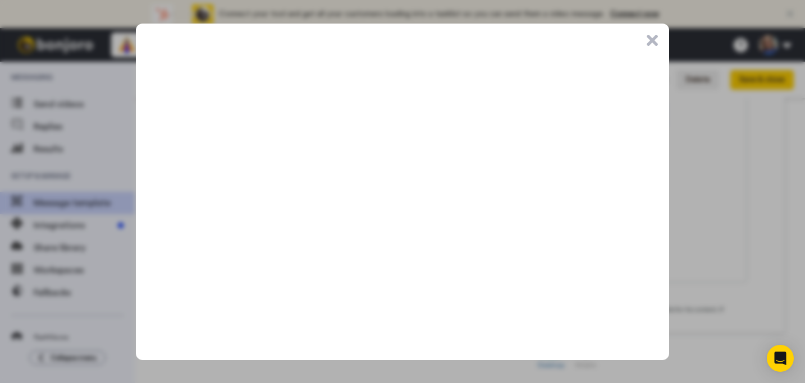
click at [655, 43] on button ".cls-1{stroke-width:0px;}" at bounding box center [651, 40] width 11 height 11
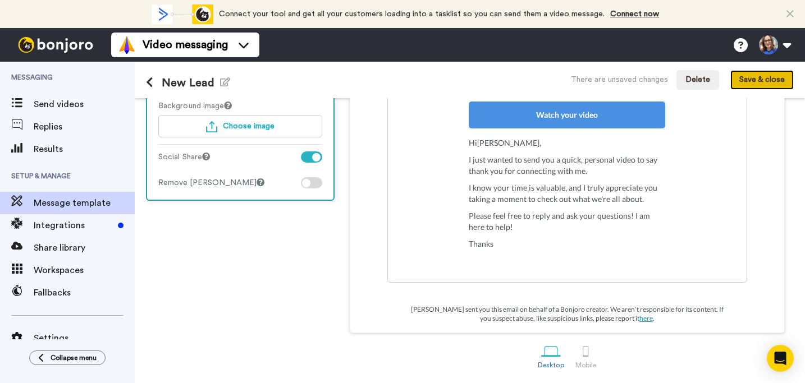
click at [759, 79] on button "Save & close" at bounding box center [761, 80] width 63 height 20
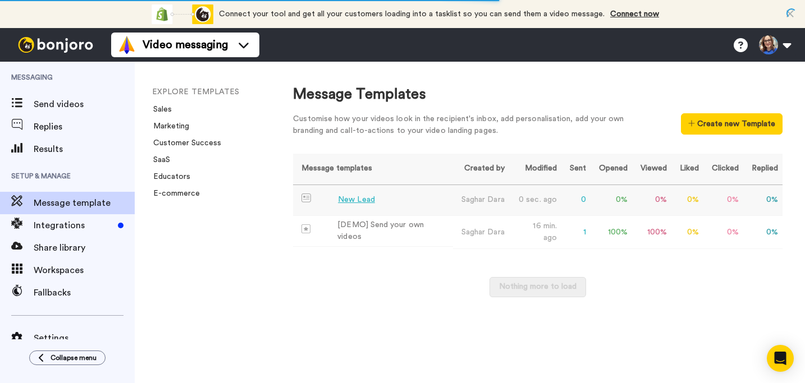
click at [352, 199] on div "New Lead" at bounding box center [356, 200] width 37 height 12
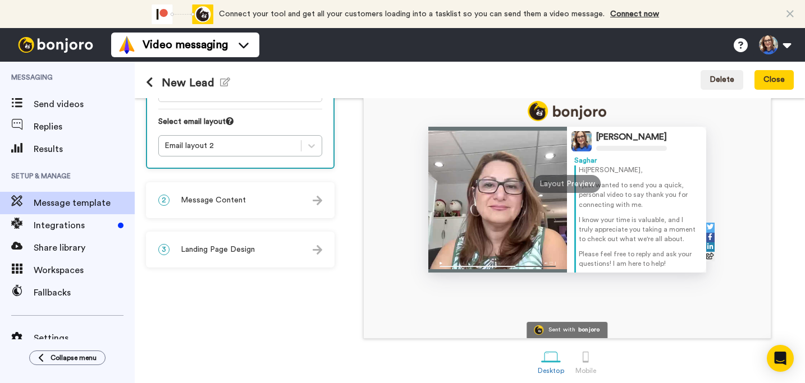
scroll to position [148, 0]
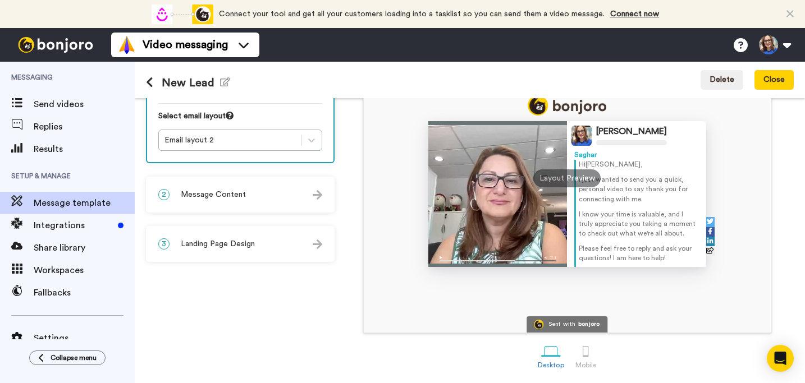
click at [319, 247] on img at bounding box center [317, 245] width 10 height 10
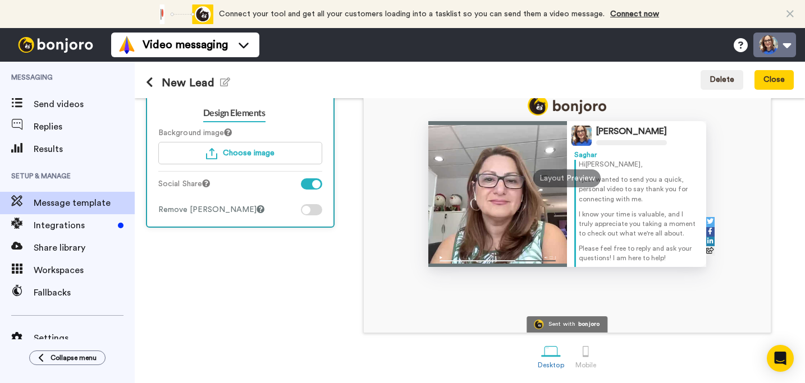
click at [786, 50] on button at bounding box center [774, 45] width 43 height 25
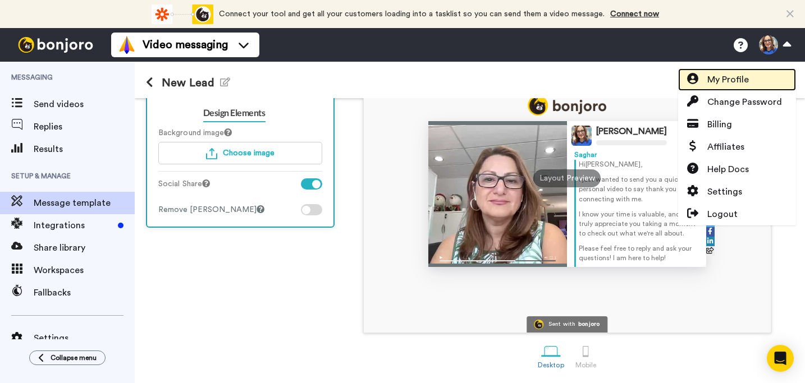
click at [733, 79] on span "My Profile" at bounding box center [728, 79] width 42 height 13
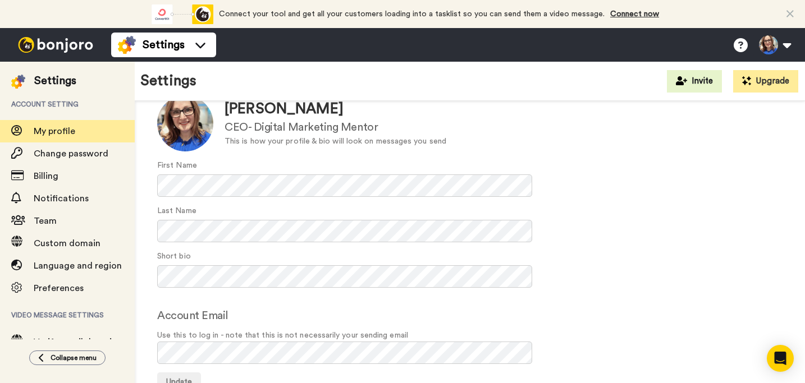
scroll to position [79, 0]
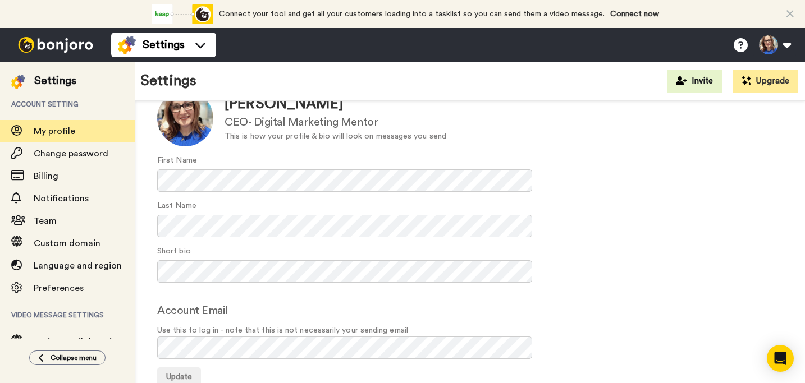
click at [654, 266] on div "Short bio" at bounding box center [469, 264] width 625 height 37
click at [748, 163] on div "First Name" at bounding box center [469, 173] width 625 height 37
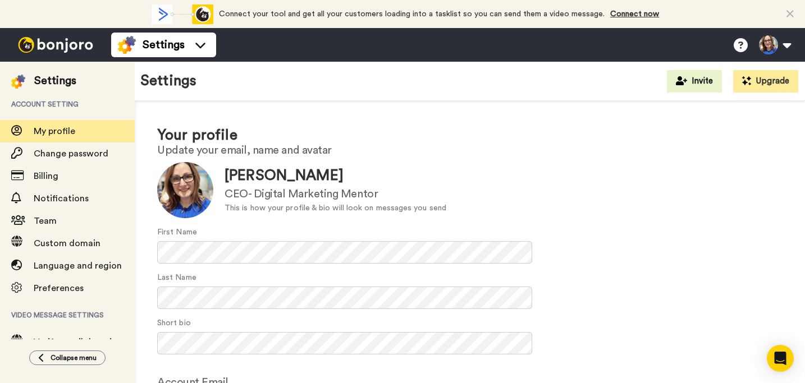
scroll to position [0, 0]
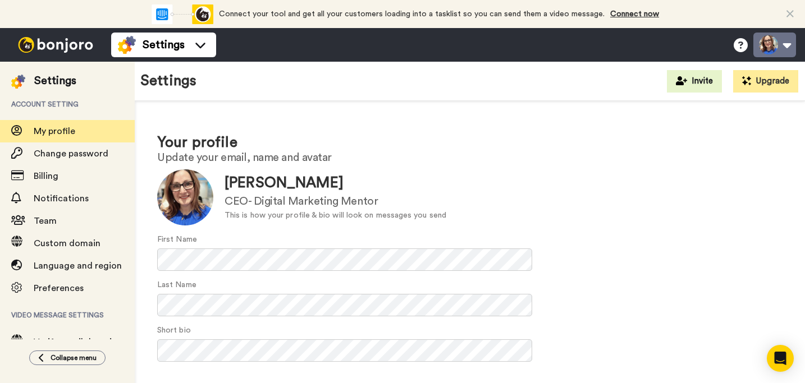
click at [789, 44] on button at bounding box center [774, 45] width 43 height 25
